Goal: Information Seeking & Learning: Learn about a topic

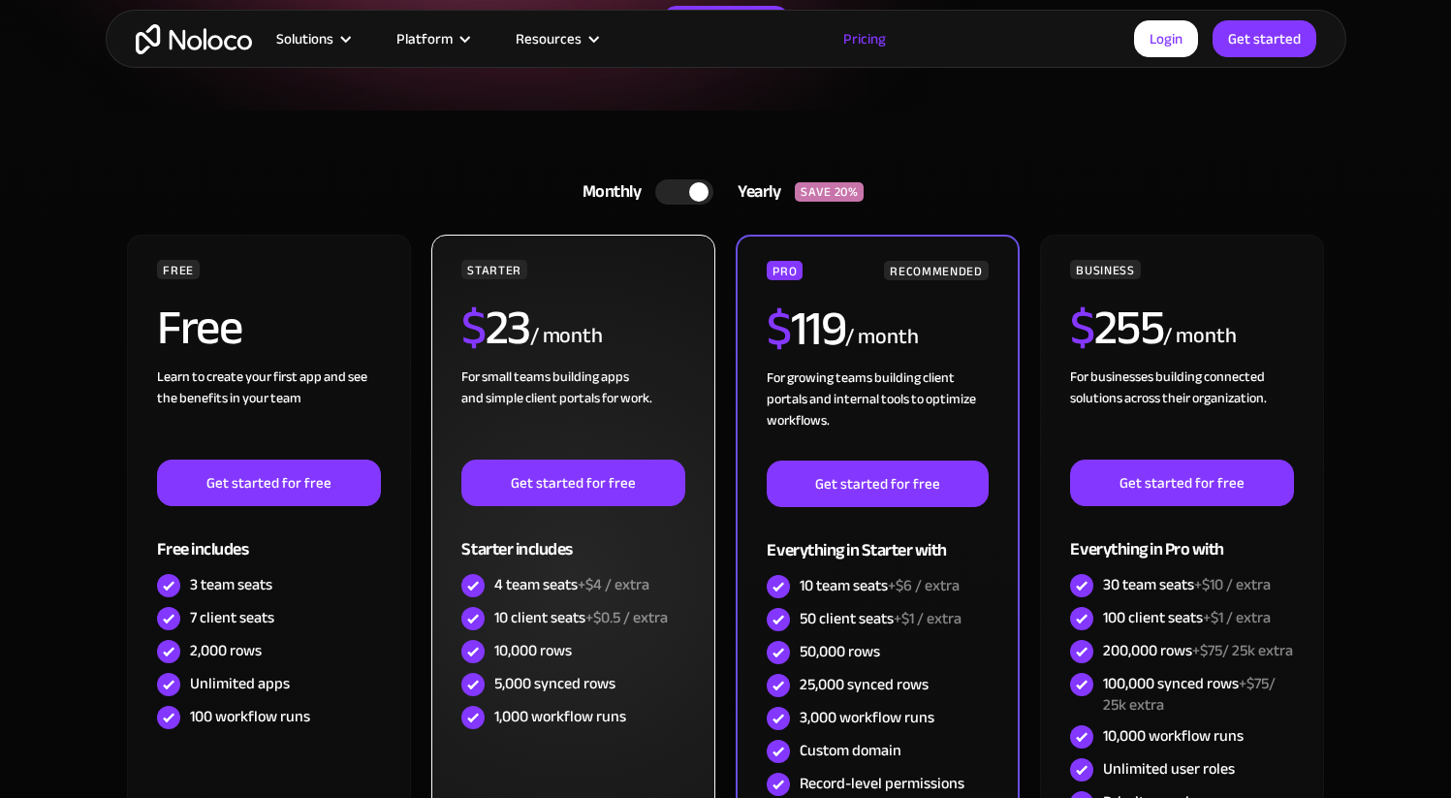
scroll to position [465, 0]
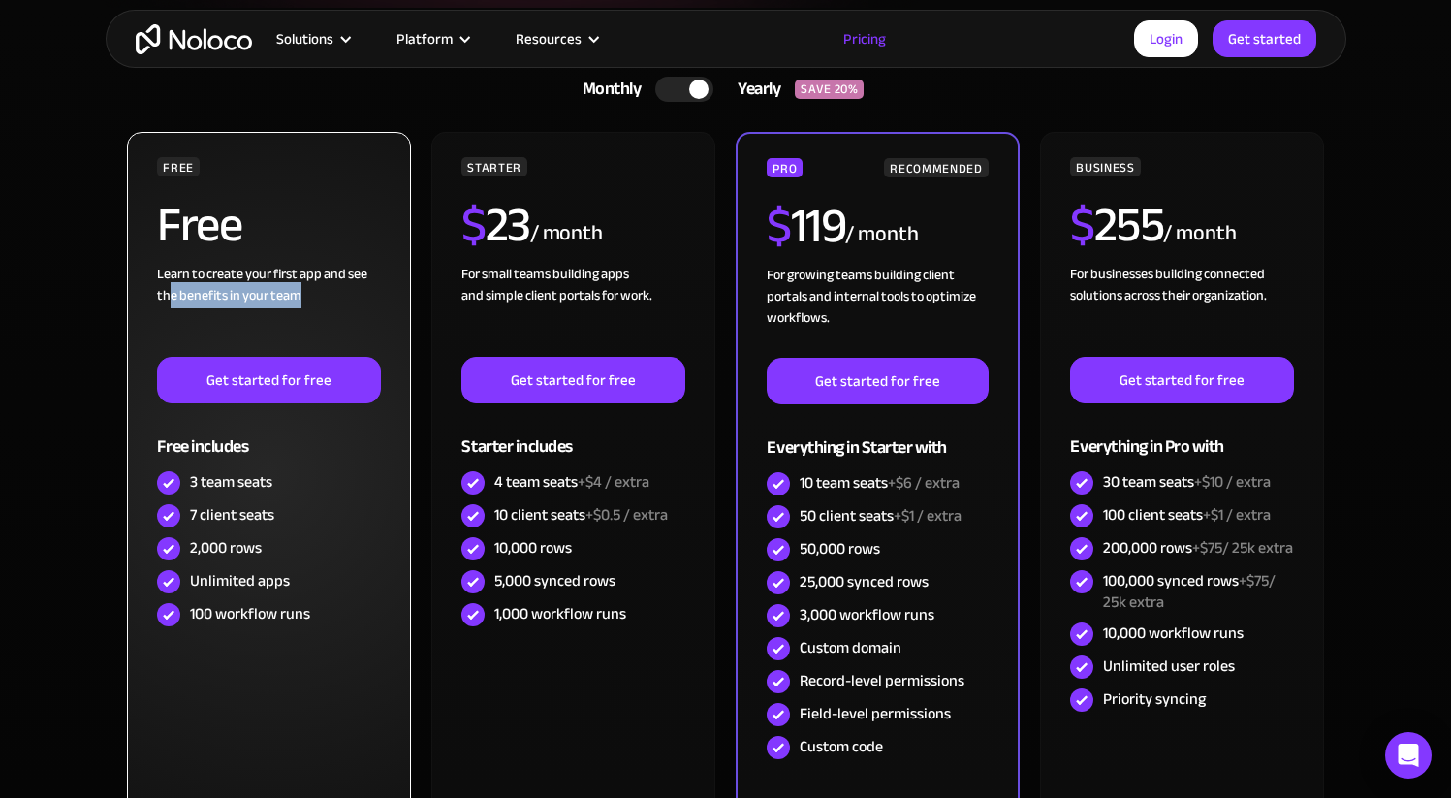
drag, startPoint x: 169, startPoint y: 289, endPoint x: 361, endPoint y: 290, distance: 192.8
click at [361, 290] on div "Learn to create your first app and see the benefits in your team ‍" at bounding box center [268, 310] width 223 height 93
drag, startPoint x: 246, startPoint y: 488, endPoint x: 272, endPoint y: 488, distance: 26.2
click at [272, 488] on div "3 team seats" at bounding box center [231, 481] width 82 height 21
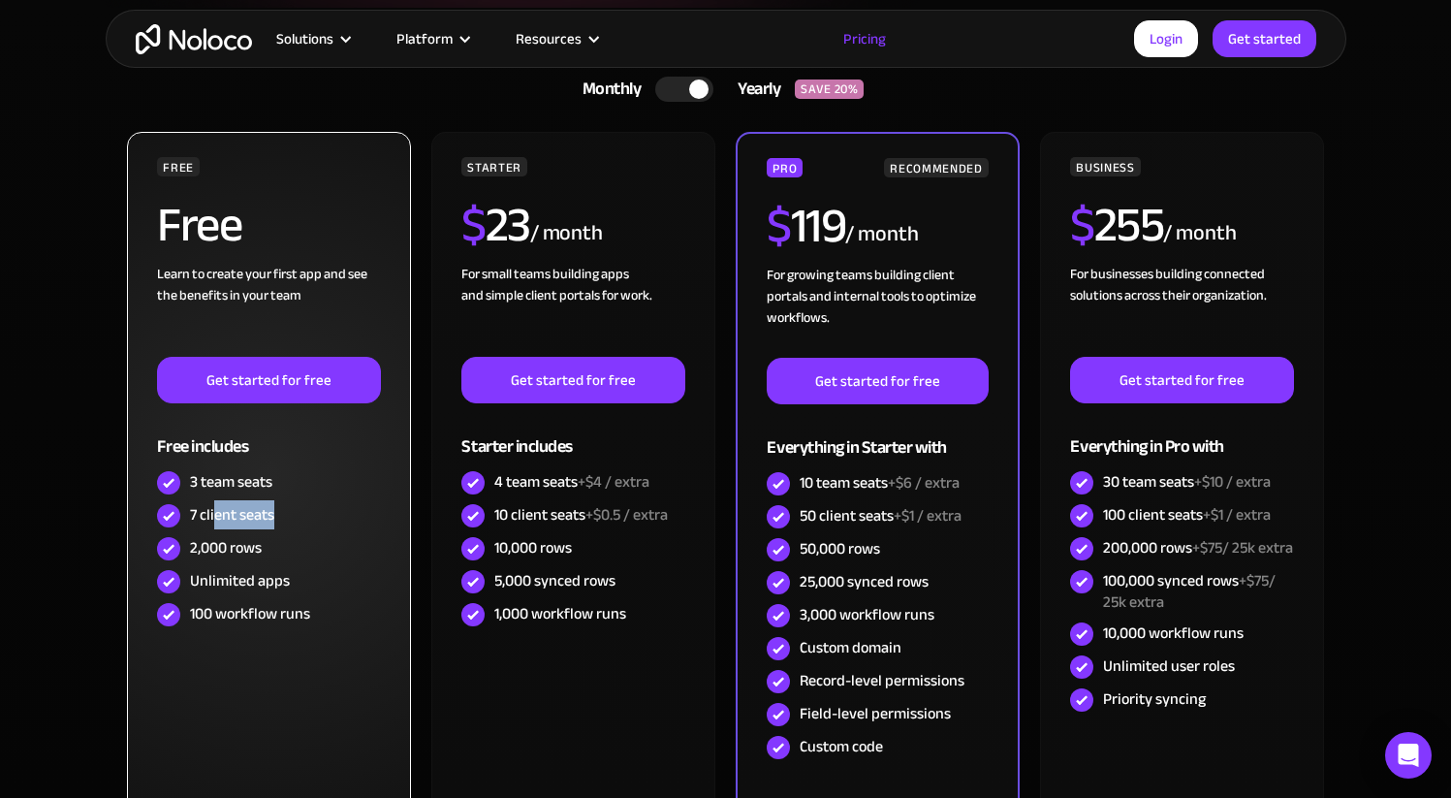
drag, startPoint x: 217, startPoint y: 516, endPoint x: 288, endPoint y: 516, distance: 70.7
click at [288, 516] on div "7 client seats" at bounding box center [268, 515] width 223 height 33
drag, startPoint x: 214, startPoint y: 541, endPoint x: 279, endPoint y: 543, distance: 65.0
click at [279, 543] on div "2,000 rows" at bounding box center [268, 548] width 223 height 33
drag, startPoint x: 215, startPoint y: 577, endPoint x: 304, endPoint y: 581, distance: 89.3
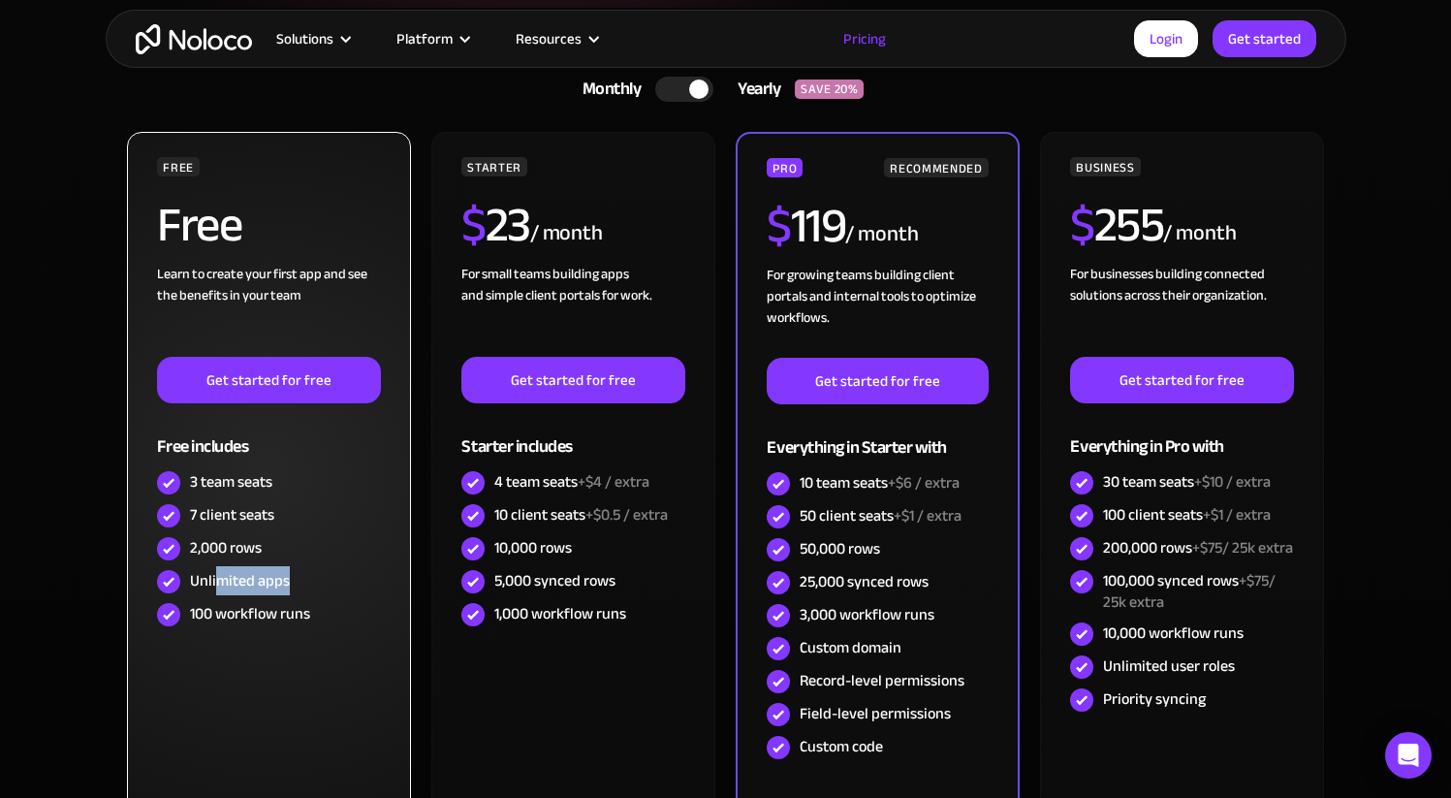
click at [304, 581] on div "Unlimited apps" at bounding box center [268, 581] width 223 height 33
drag, startPoint x: 211, startPoint y: 619, endPoint x: 328, endPoint y: 624, distance: 116.4
click at [328, 624] on div "100 workflow runs" at bounding box center [268, 614] width 223 height 33
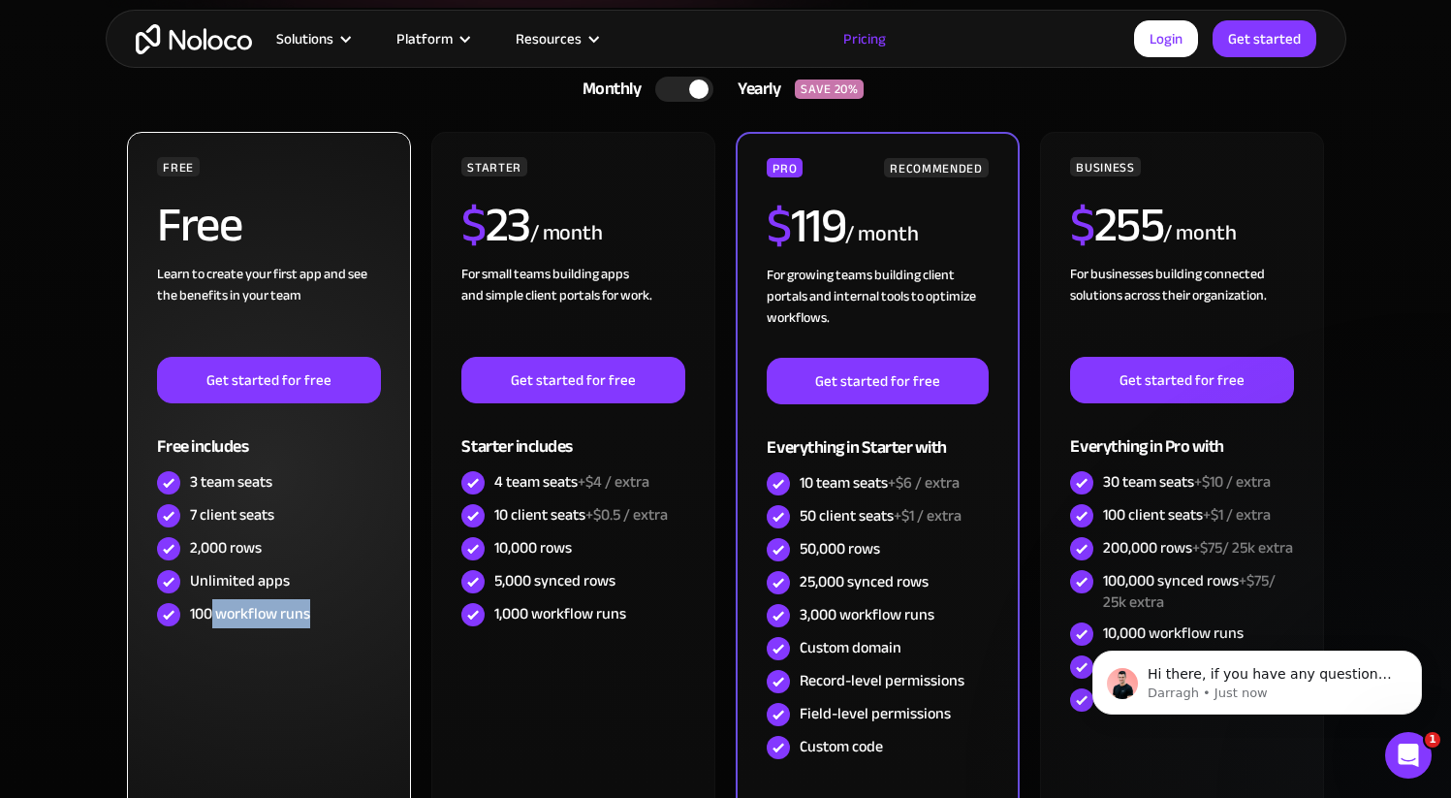
scroll to position [0, 0]
click at [308, 644] on div "FREE Free Learn to create your first app and see the benefits in your team ‍ Ge…" at bounding box center [268, 473] width 283 height 682
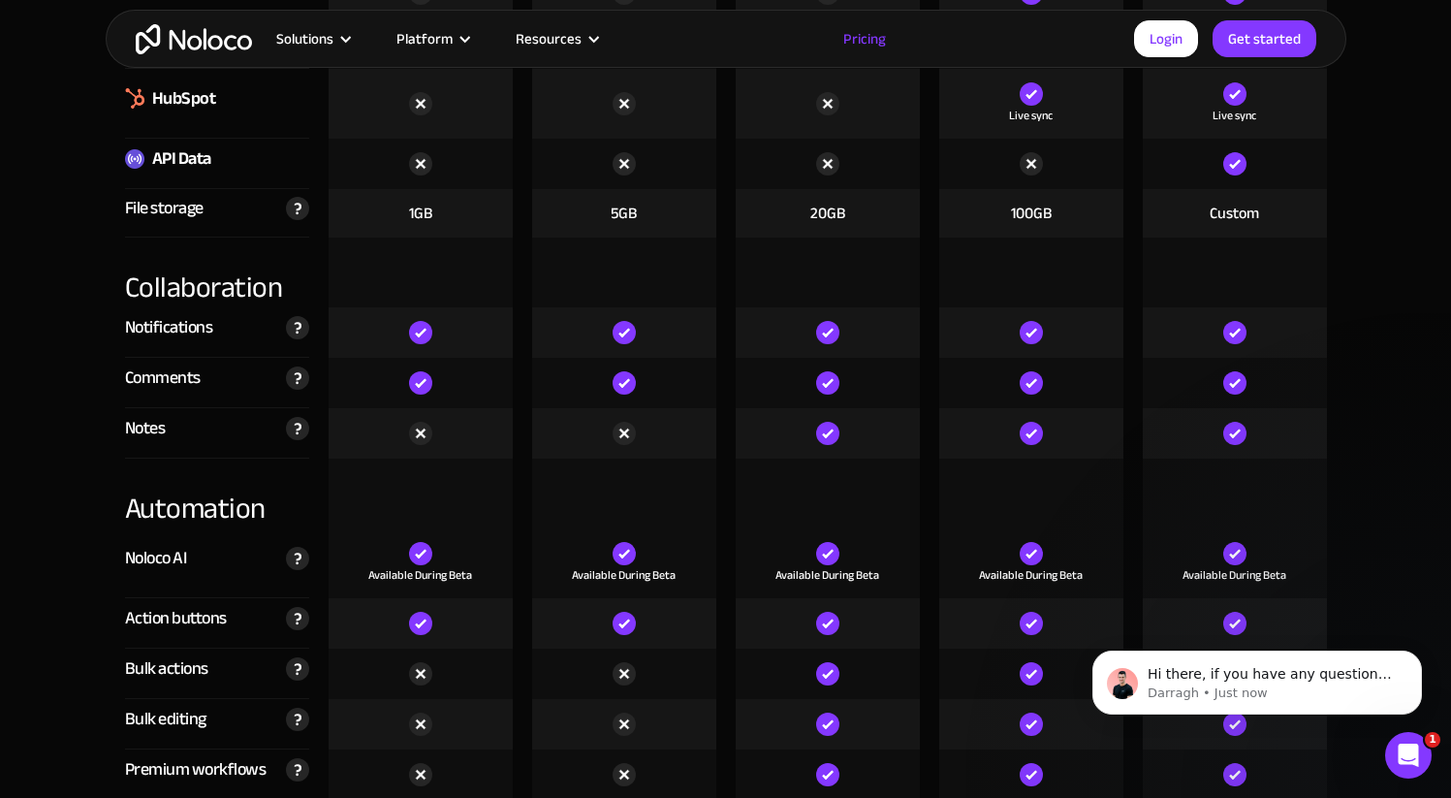
scroll to position [3401, 0]
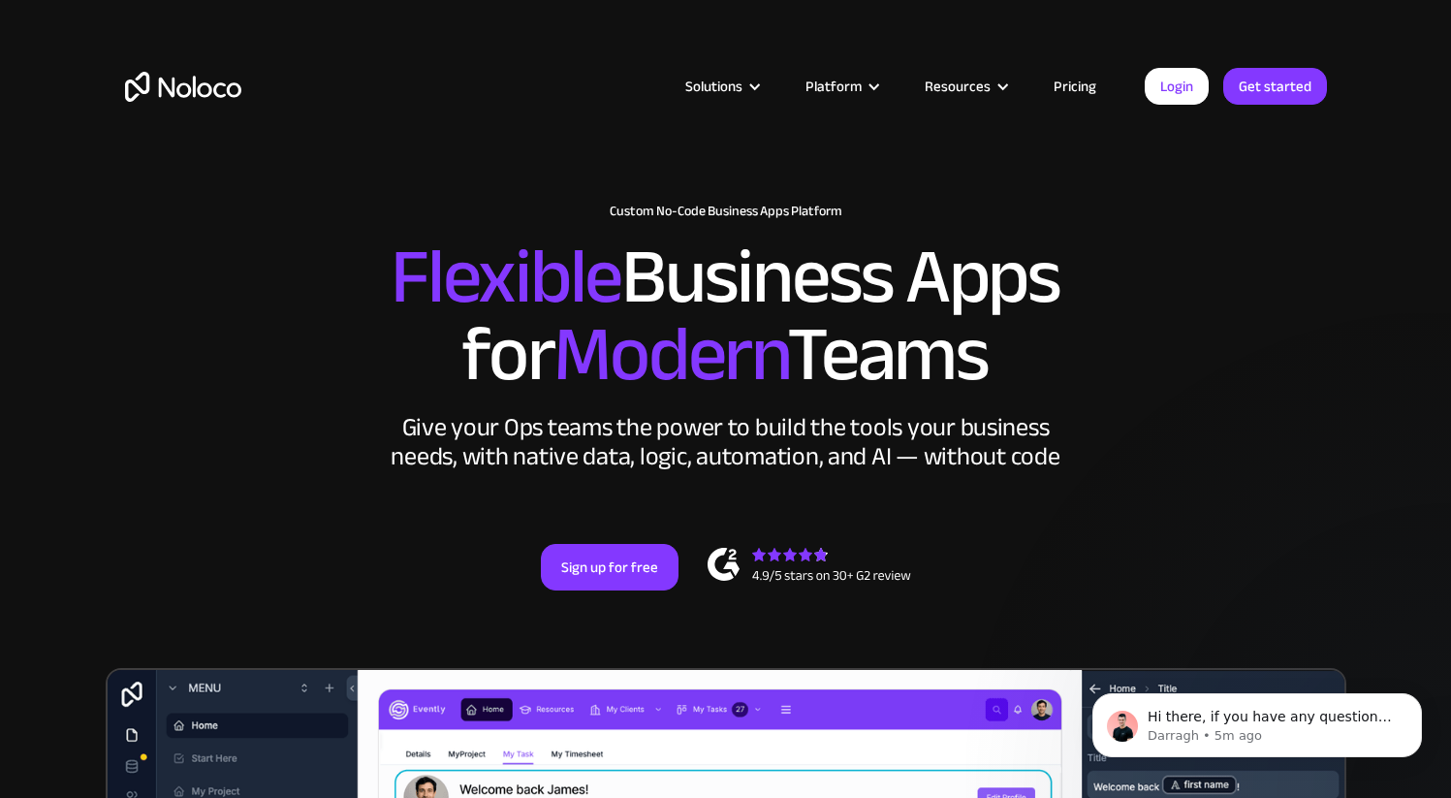
click at [1076, 85] on link "Pricing" at bounding box center [1074, 86] width 91 height 25
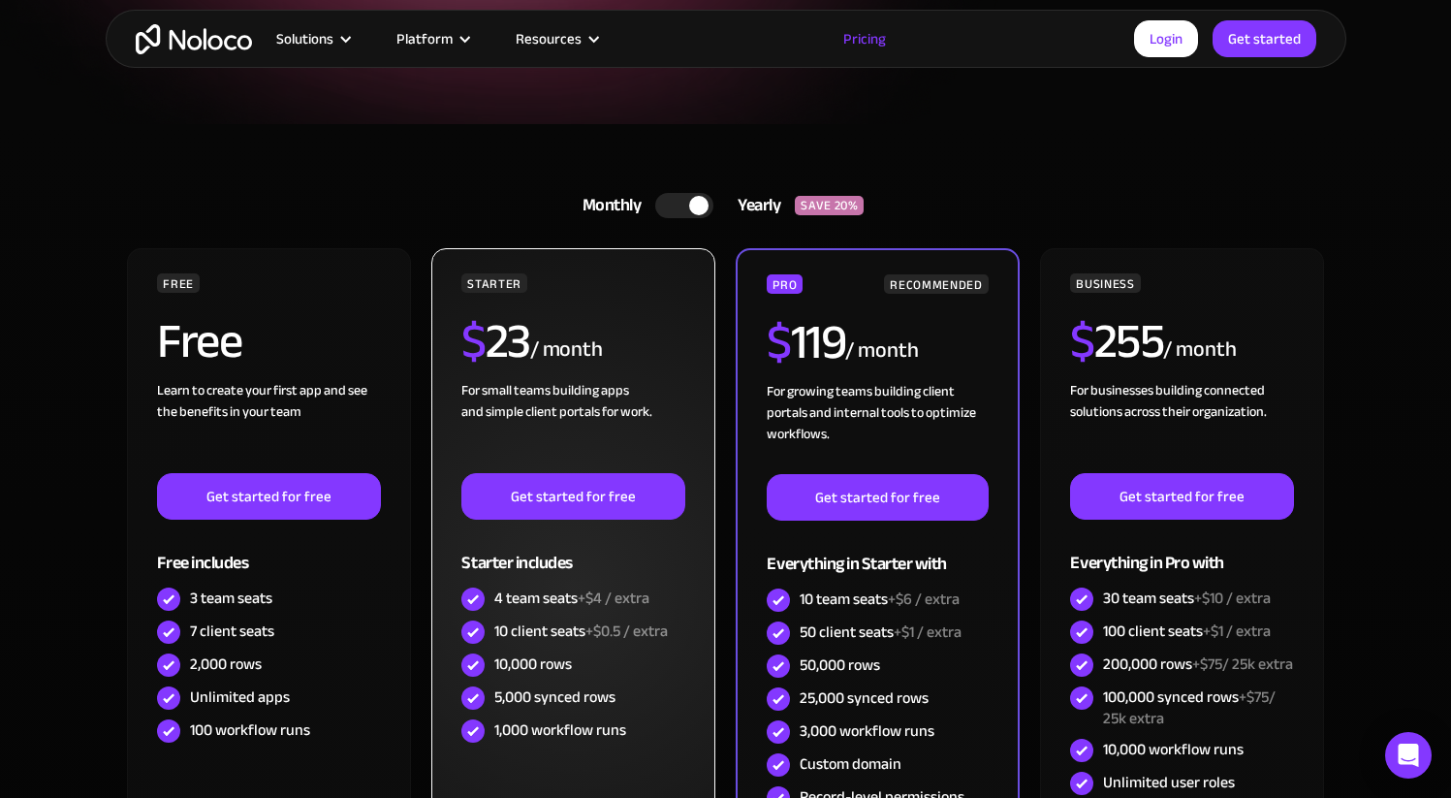
scroll to position [422, 0]
